Goal: Book appointment/travel/reservation

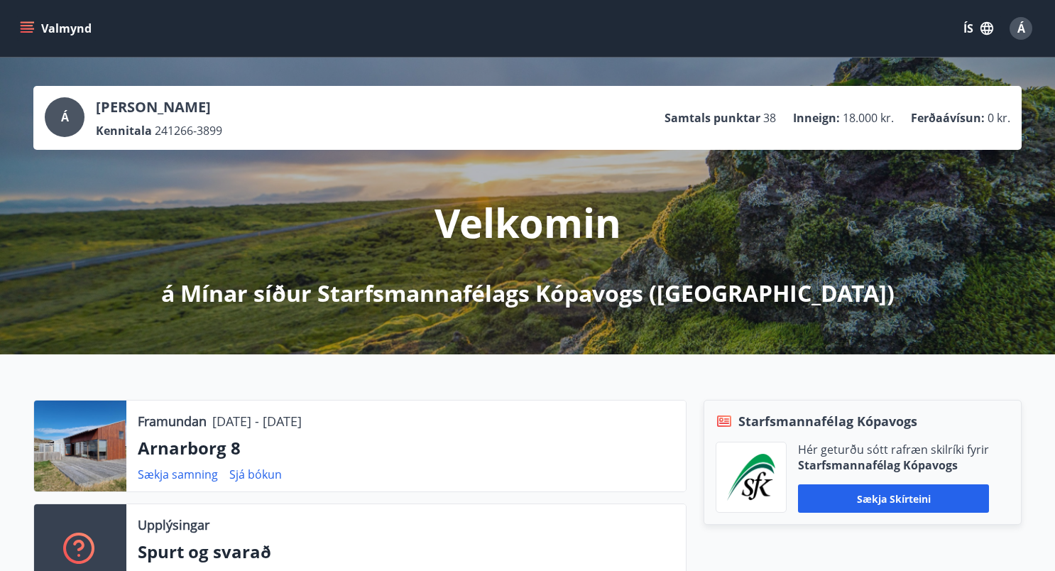
click at [31, 22] on icon "menu" at bounding box center [29, 22] width 16 height 1
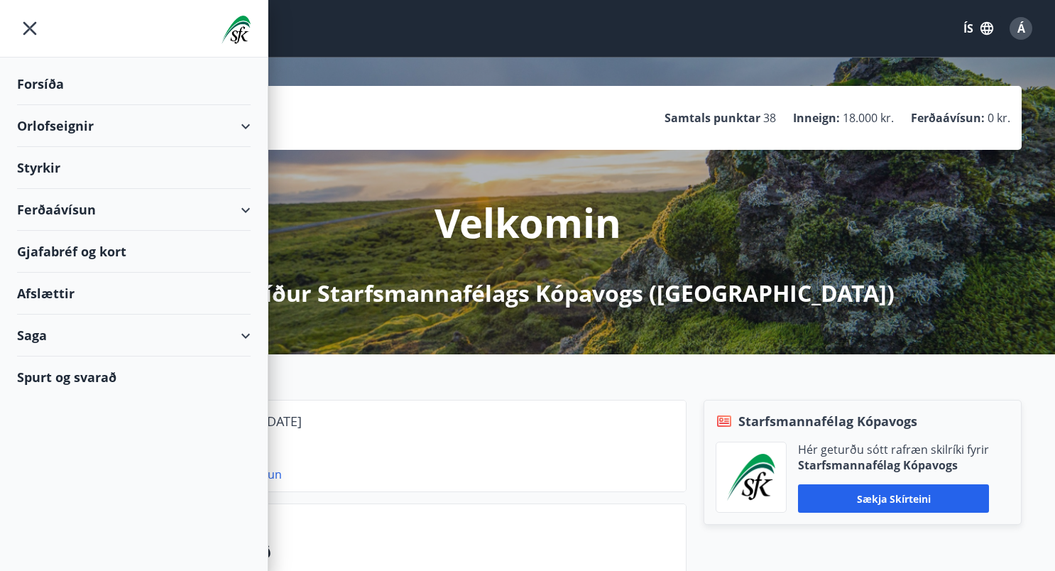
click at [154, 123] on div "Orlofseignir" at bounding box center [134, 126] width 234 height 42
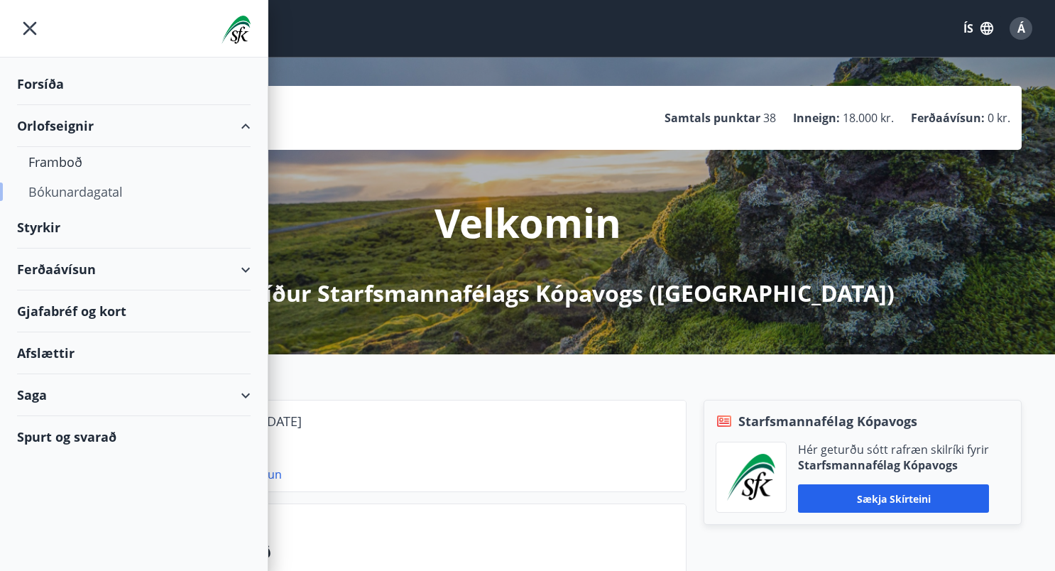
click at [110, 191] on div "Bókunardagatal" at bounding box center [133, 192] width 211 height 30
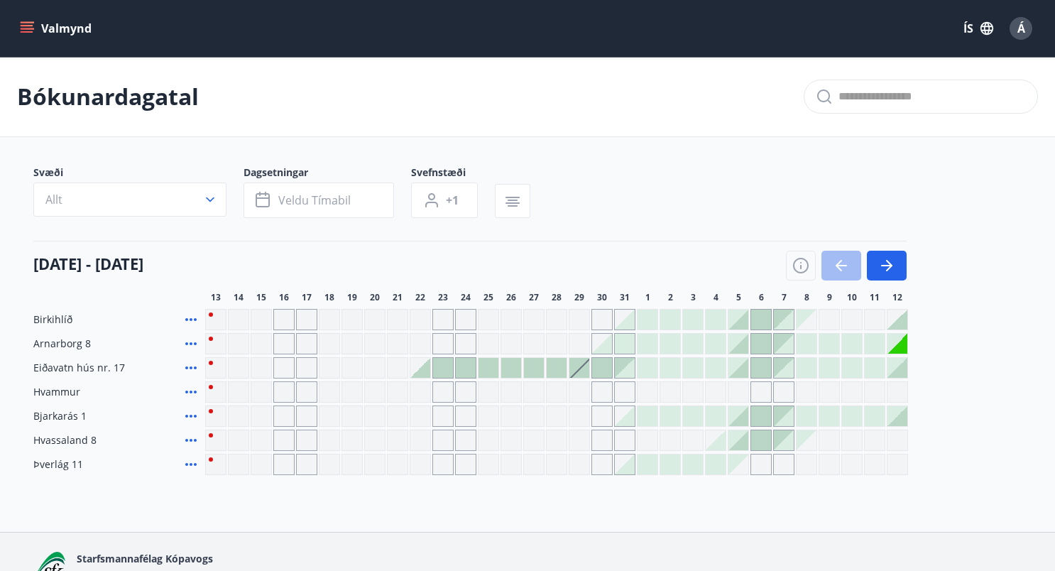
scroll to position [71, 0]
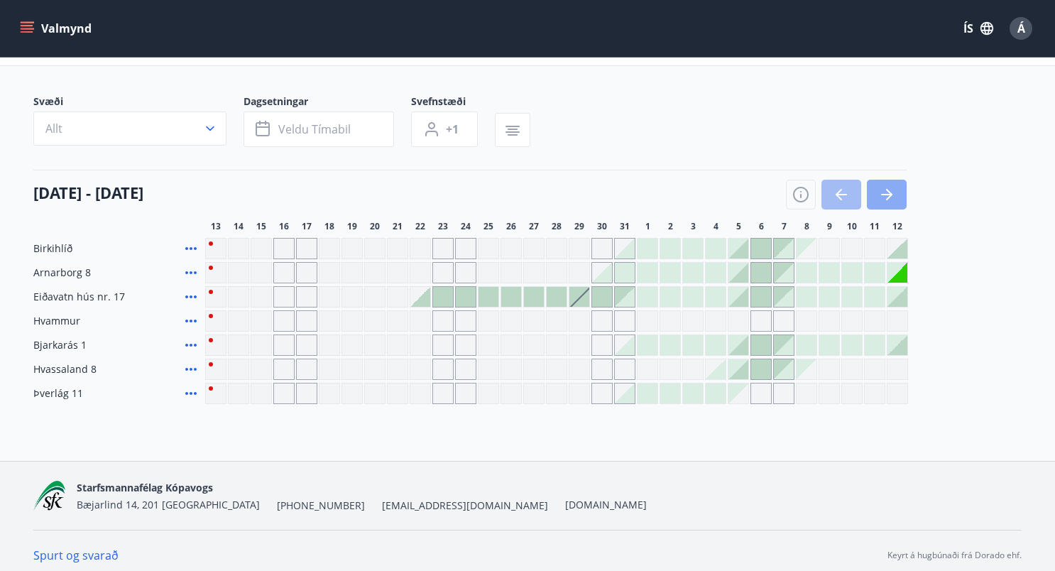
click at [883, 190] on icon "button" at bounding box center [887, 194] width 17 height 17
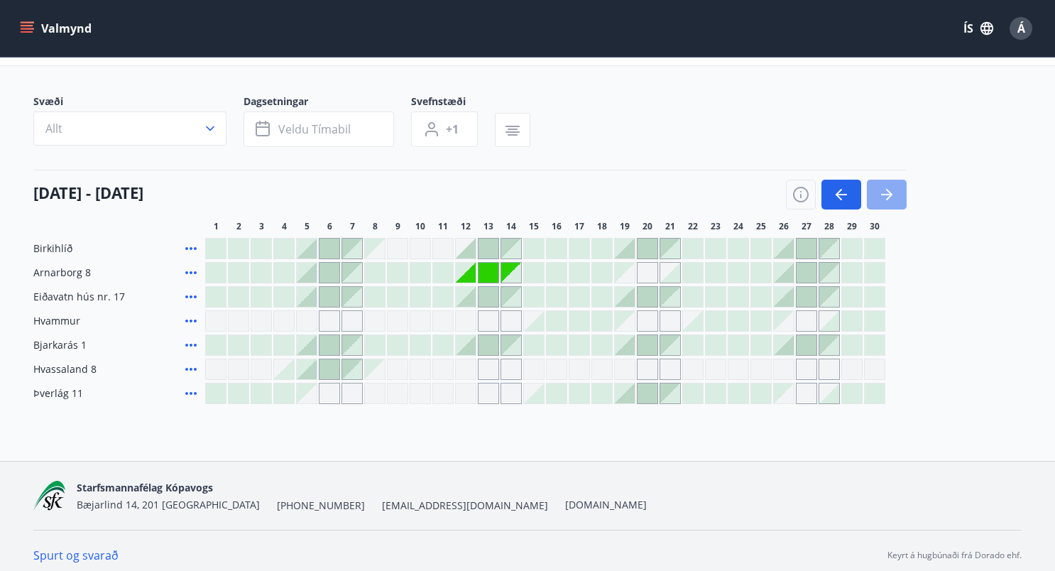
click at [883, 187] on icon "button" at bounding box center [887, 194] width 17 height 17
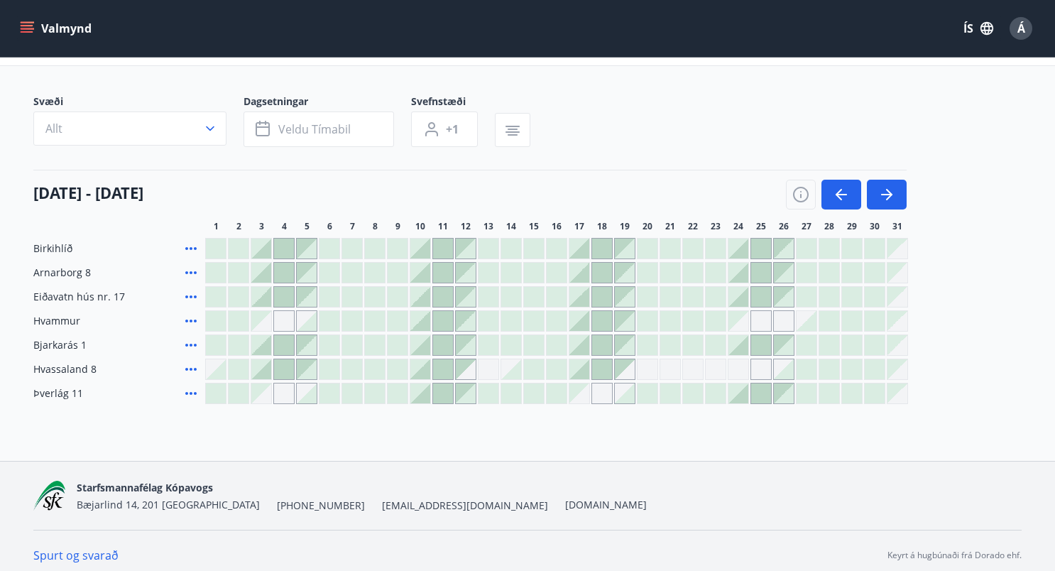
click at [59, 347] on span "Bjarkarás 1" at bounding box center [59, 345] width 53 height 14
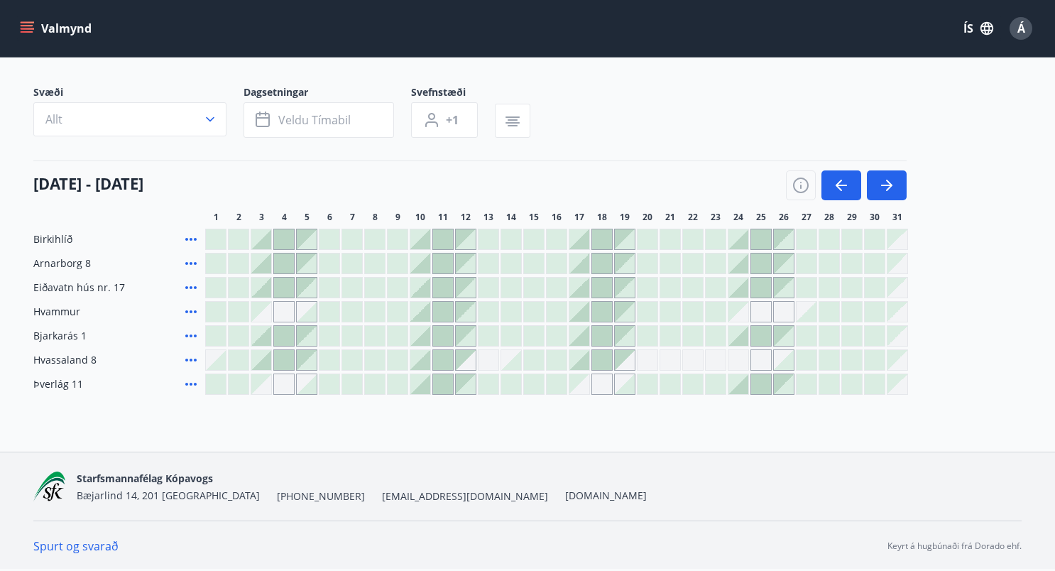
scroll to position [89, 0]
